Goal: Task Accomplishment & Management: Use online tool/utility

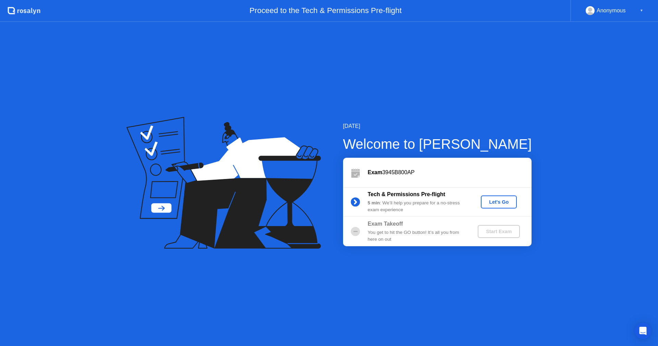
click at [492, 204] on div "Let's Go" at bounding box center [498, 201] width 30 height 5
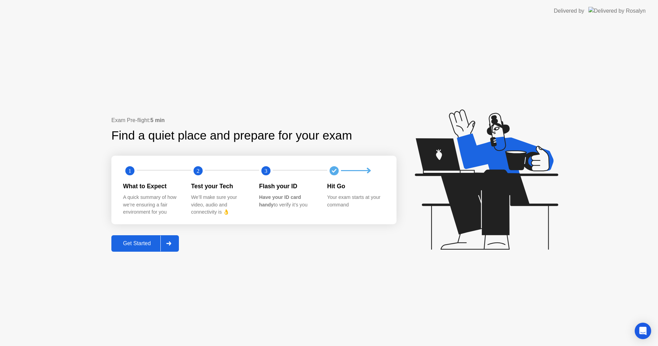
click at [143, 246] on div "Get Started" at bounding box center [136, 243] width 47 height 6
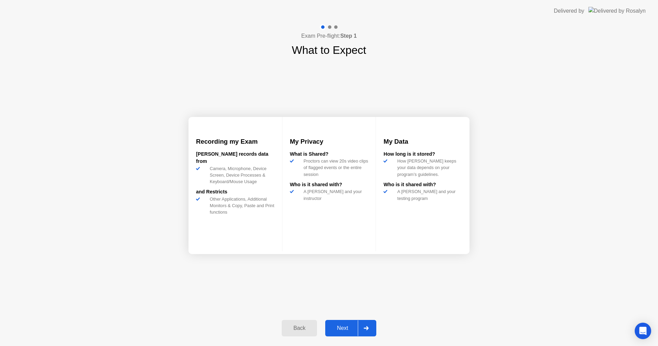
click at [340, 331] on div "Next" at bounding box center [342, 328] width 30 height 6
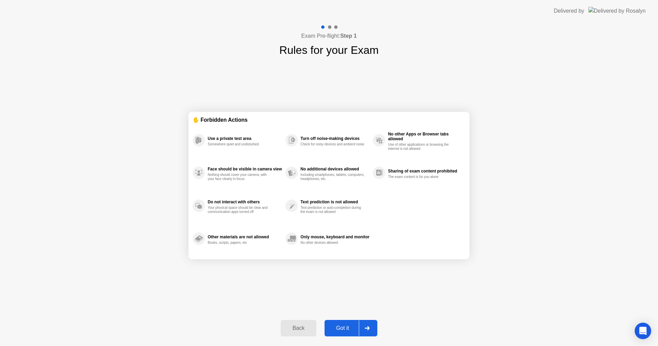
click at [340, 331] on div "Got it" at bounding box center [342, 328] width 32 height 6
select select "**********"
select select "*******"
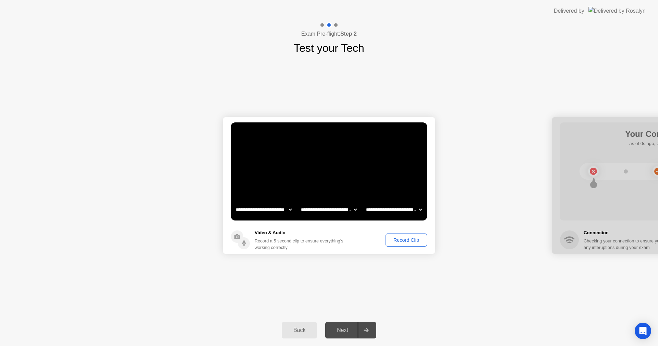
click at [340, 328] on div "Next" at bounding box center [342, 330] width 30 height 6
click at [338, 328] on div "Next" at bounding box center [342, 330] width 30 height 6
click at [402, 238] on div "Record Clip" at bounding box center [406, 239] width 37 height 5
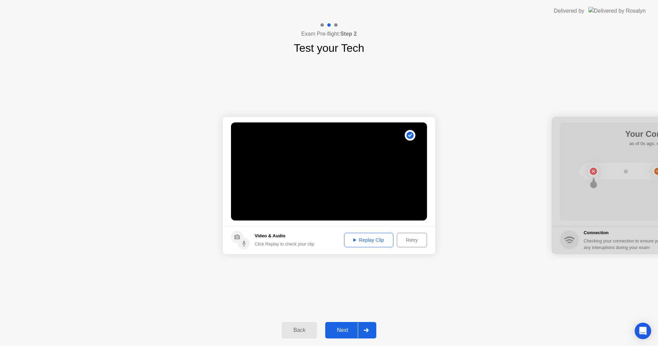
click at [368, 241] on div "Replay Clip" at bounding box center [368, 239] width 45 height 5
click at [348, 330] on div "Next" at bounding box center [342, 330] width 30 height 6
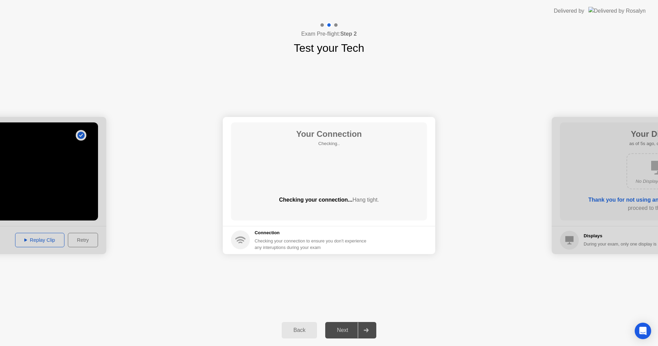
drag, startPoint x: 326, startPoint y: 281, endPoint x: 332, endPoint y: 277, distance: 6.8
click at [326, 279] on div "**********" at bounding box center [329, 185] width 658 height 258
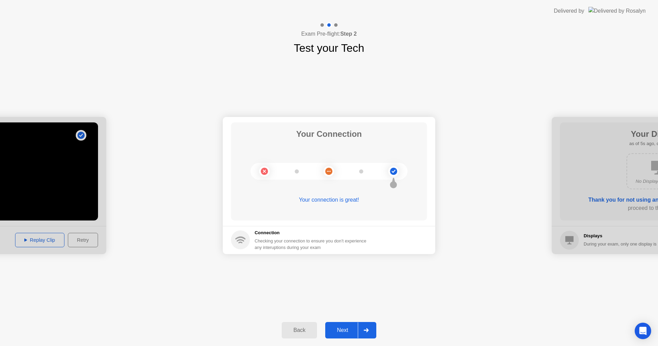
click at [342, 334] on button "Next" at bounding box center [350, 330] width 51 height 16
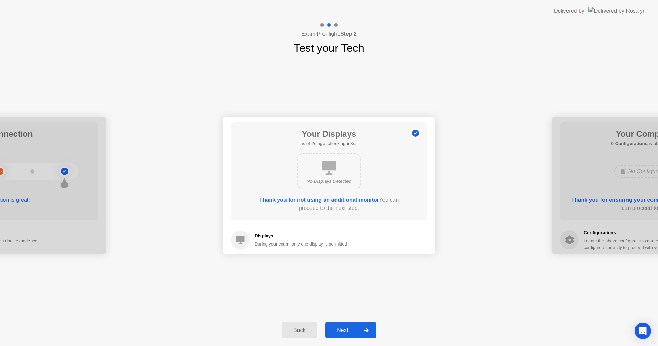
click at [344, 327] on div "Next" at bounding box center [342, 330] width 30 height 6
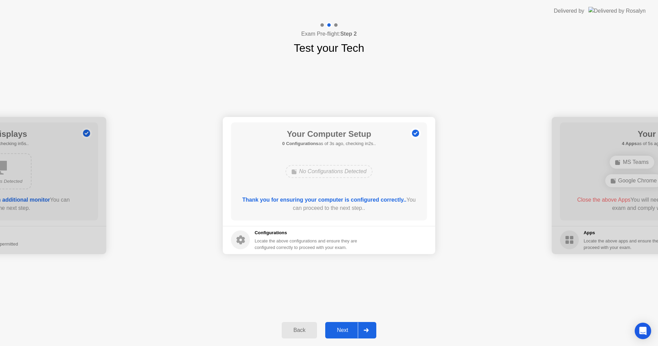
click at [344, 327] on div "Next" at bounding box center [342, 330] width 30 height 6
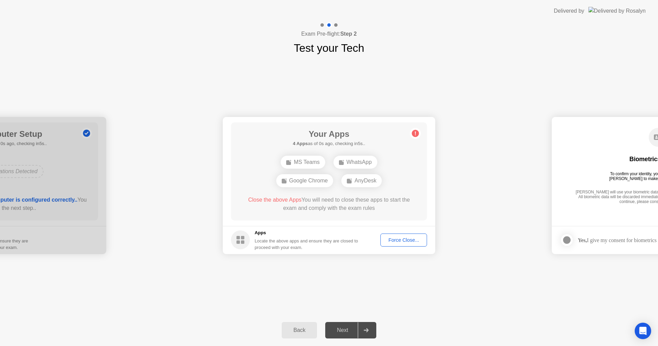
click at [393, 240] on div "Force Close..." at bounding box center [404, 239] width 42 height 5
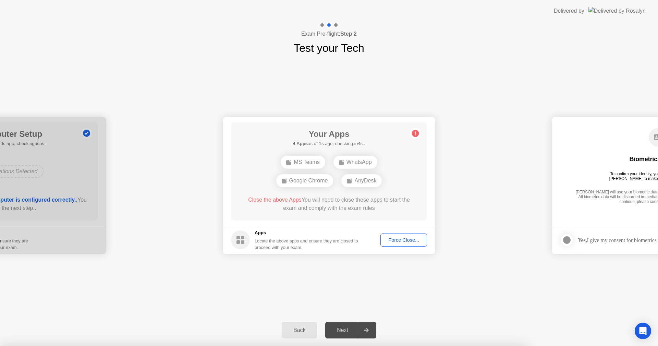
click at [319, 345] on div at bounding box center [329, 346] width 658 height 0
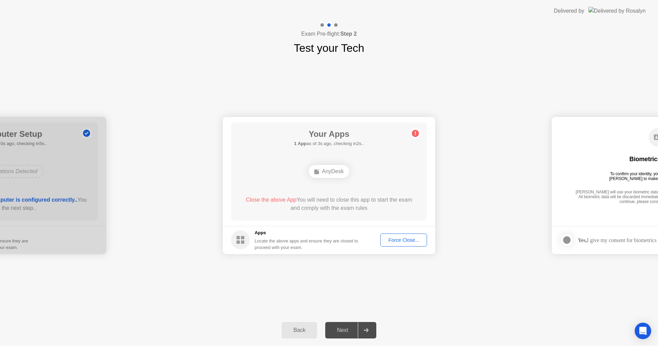
click at [240, 241] on rect at bounding box center [237, 241] width 3 height 3
click at [332, 172] on div "AnyDesk" at bounding box center [329, 171] width 40 height 13
click at [407, 242] on div "Force Close..." at bounding box center [404, 239] width 42 height 5
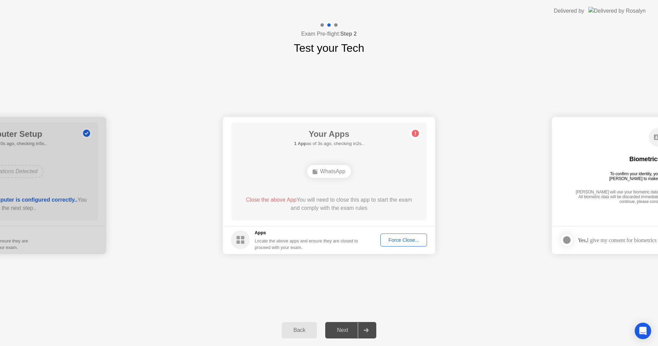
click at [399, 238] on div "Force Close..." at bounding box center [404, 239] width 42 height 5
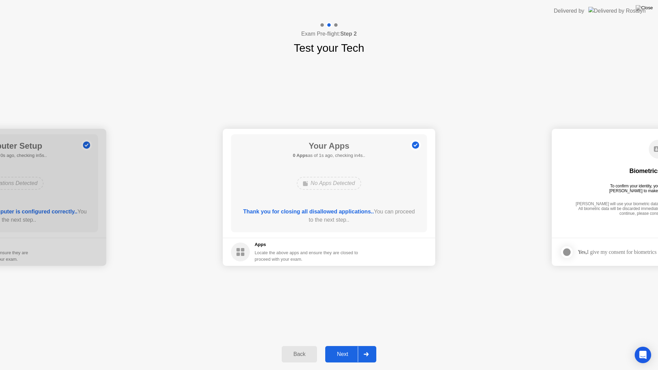
click at [345, 345] on button "Next" at bounding box center [350, 354] width 51 height 16
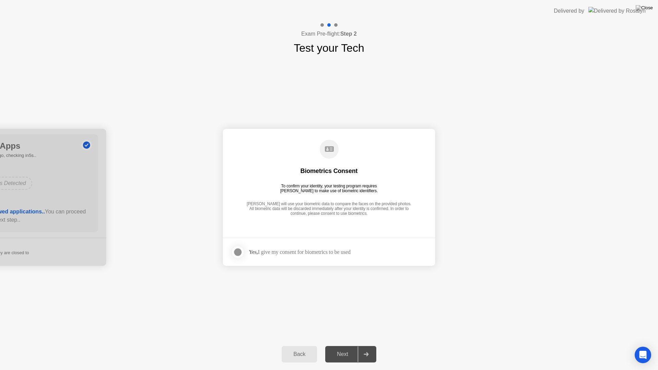
click at [274, 249] on div "Yes, I give my consent for biometrics to be used" at bounding box center [300, 252] width 102 height 7
click at [242, 251] on div at bounding box center [238, 252] width 8 height 8
click at [341, 345] on div "Next" at bounding box center [342, 354] width 30 height 6
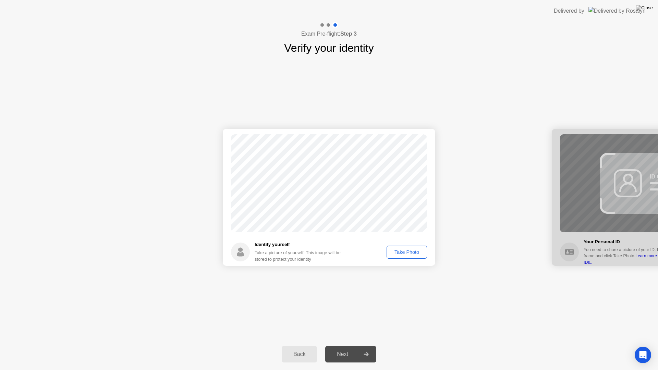
click at [405, 249] on div "Take Photo" at bounding box center [407, 251] width 36 height 5
click at [415, 252] on div "Retake" at bounding box center [411, 251] width 27 height 5
click at [412, 251] on div "Take Photo" at bounding box center [407, 251] width 36 height 5
click at [347, 345] on button "Next" at bounding box center [350, 354] width 51 height 16
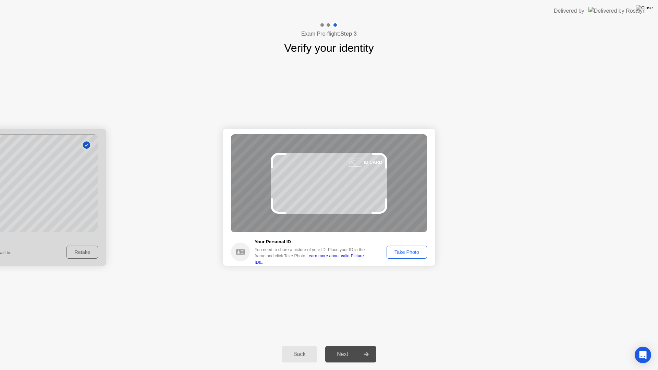
click at [349, 171] on div "ID CARD" at bounding box center [329, 183] width 196 height 98
click at [404, 252] on div "Take Photo" at bounding box center [407, 251] width 36 height 5
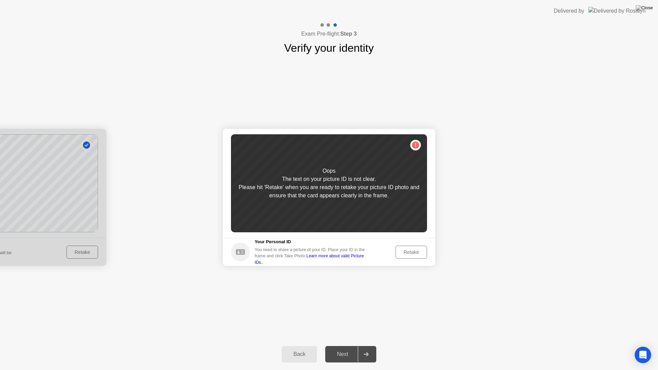
click at [415, 249] on div "Retake" at bounding box center [411, 251] width 27 height 5
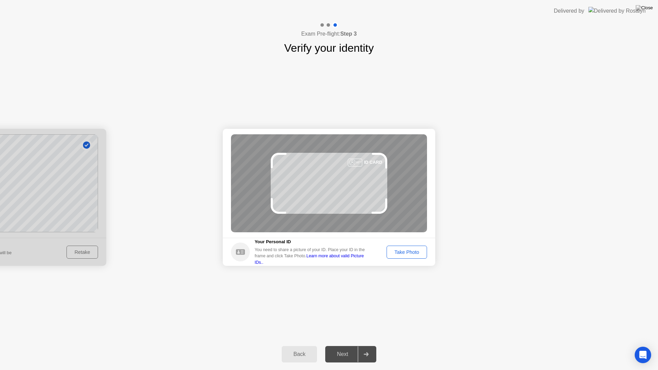
click at [322, 177] on div "ID CARD" at bounding box center [329, 183] width 196 height 98
click at [401, 251] on div "Take Photo" at bounding box center [407, 251] width 36 height 5
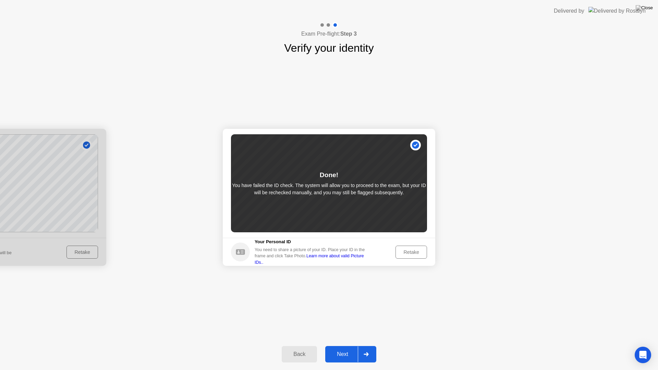
click at [349, 345] on div "Next" at bounding box center [342, 354] width 30 height 6
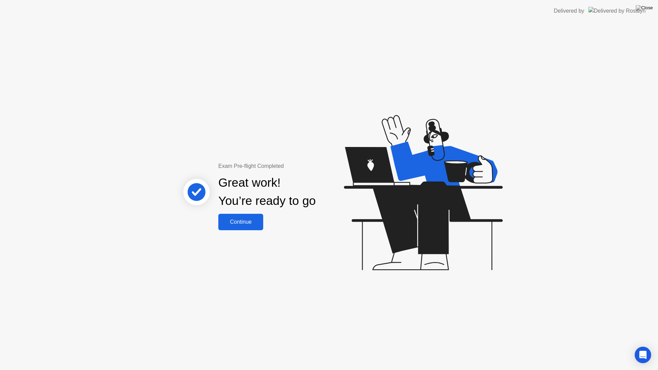
click at [254, 222] on div "Continue" at bounding box center [240, 222] width 41 height 6
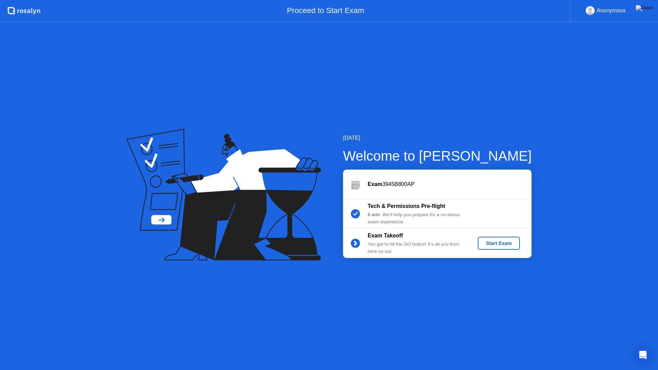
click at [497, 241] on div "Start Exam" at bounding box center [498, 242] width 37 height 5
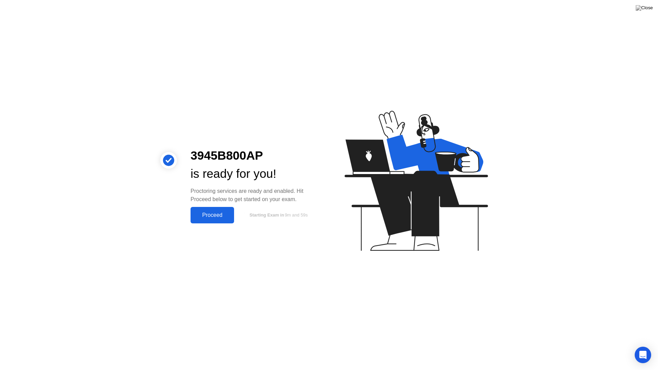
click at [213, 215] on div "Proceed" at bounding box center [212, 215] width 39 height 6
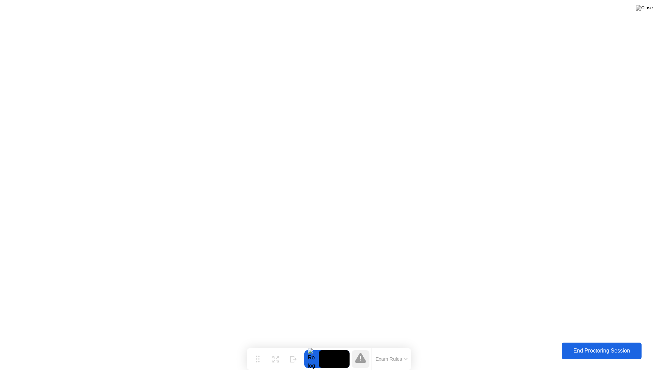
click at [599, 345] on div "End Proctoring Session" at bounding box center [601, 351] width 76 height 6
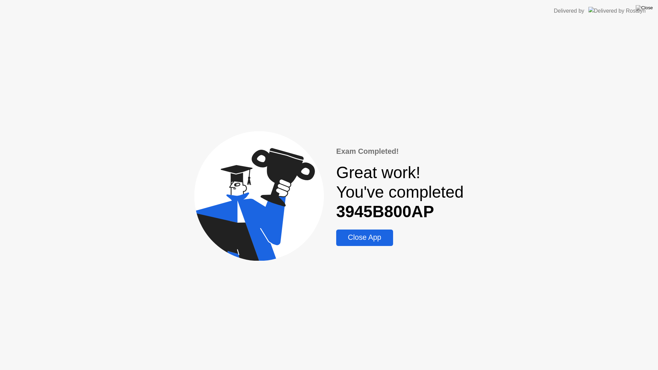
click at [358, 239] on div "Close App" at bounding box center [364, 237] width 52 height 9
